Goal: Check status: Check status

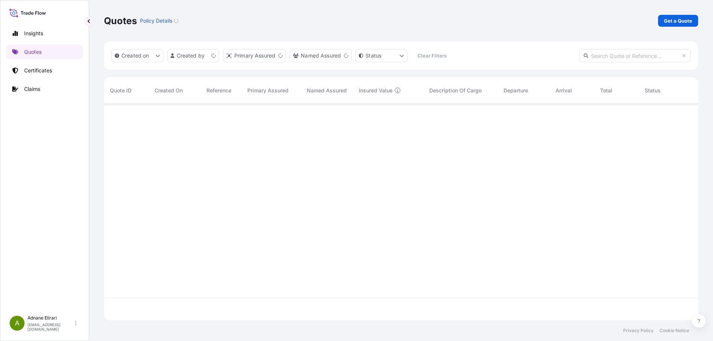
scroll to position [215, 589]
click at [659, 117] on p "In Review" at bounding box center [665, 116] width 21 height 6
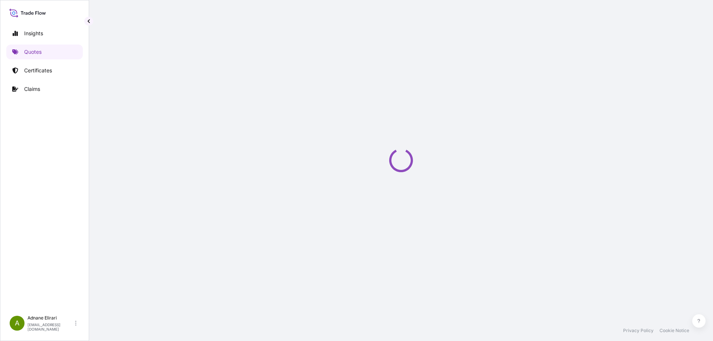
select select "Air"
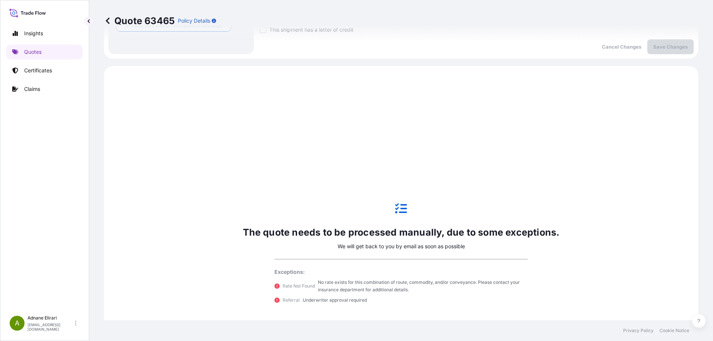
scroll to position [255, 0]
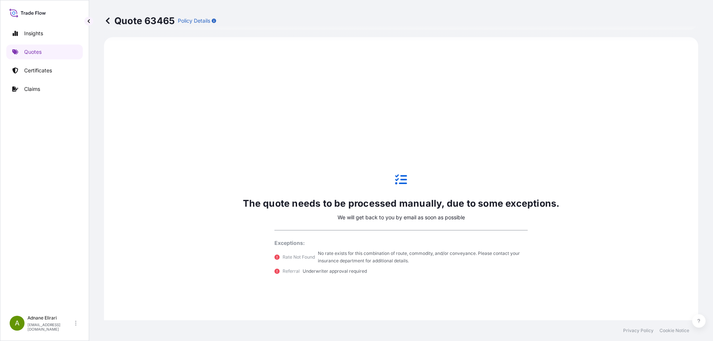
click at [352, 256] on p "No rate exists for this combination of route, commodity, and/or conveyance. Ple…" at bounding box center [423, 257] width 210 height 15
click at [385, 181] on div "The quote needs to be processed manually, due to some exceptions. We will get b…" at bounding box center [402, 224] width 338 height 111
click at [396, 179] on icon at bounding box center [401, 180] width 12 height 12
